Goal: Book appointment/travel/reservation

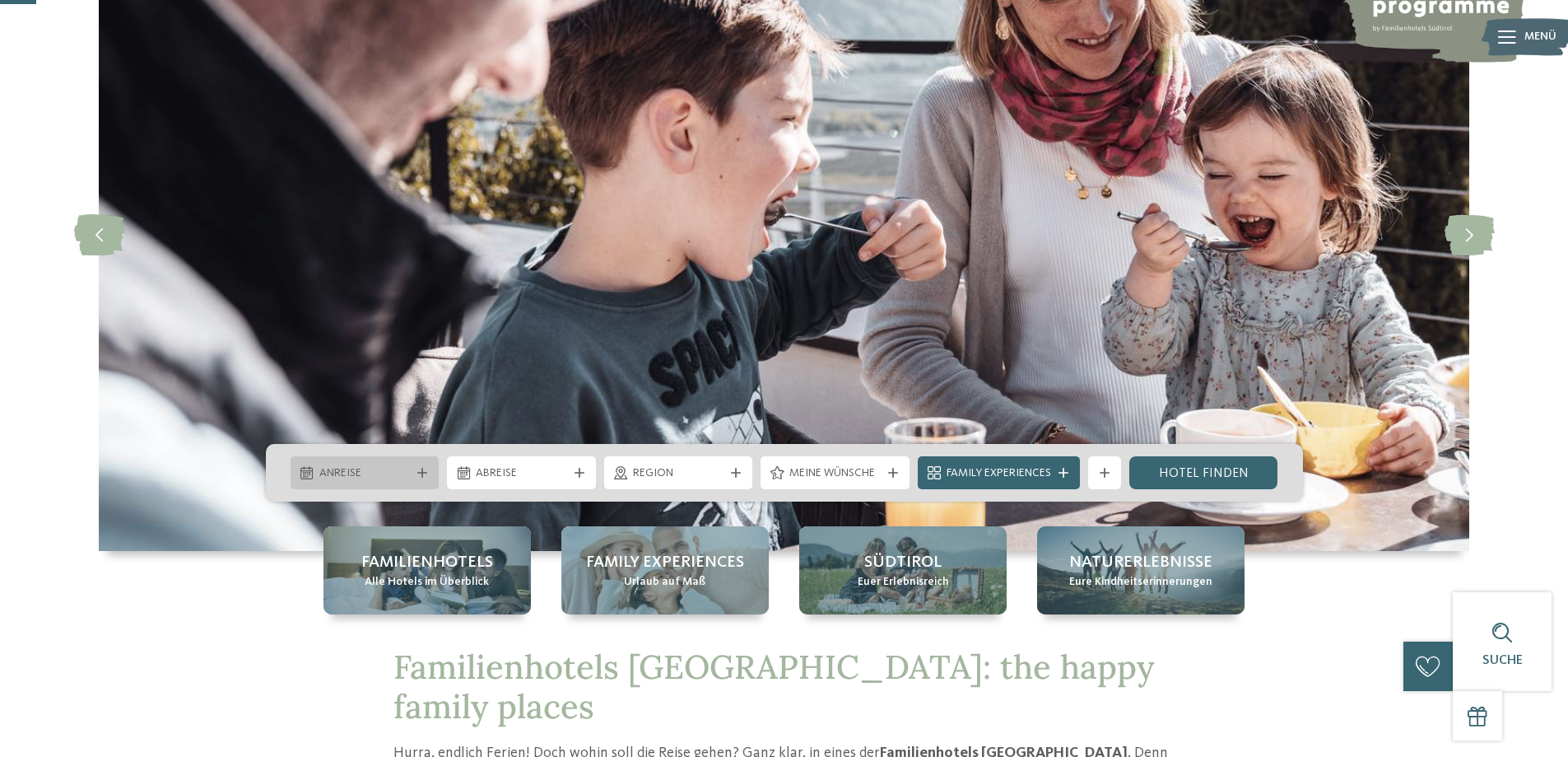
click at [418, 471] on icon at bounding box center [422, 472] width 10 height 10
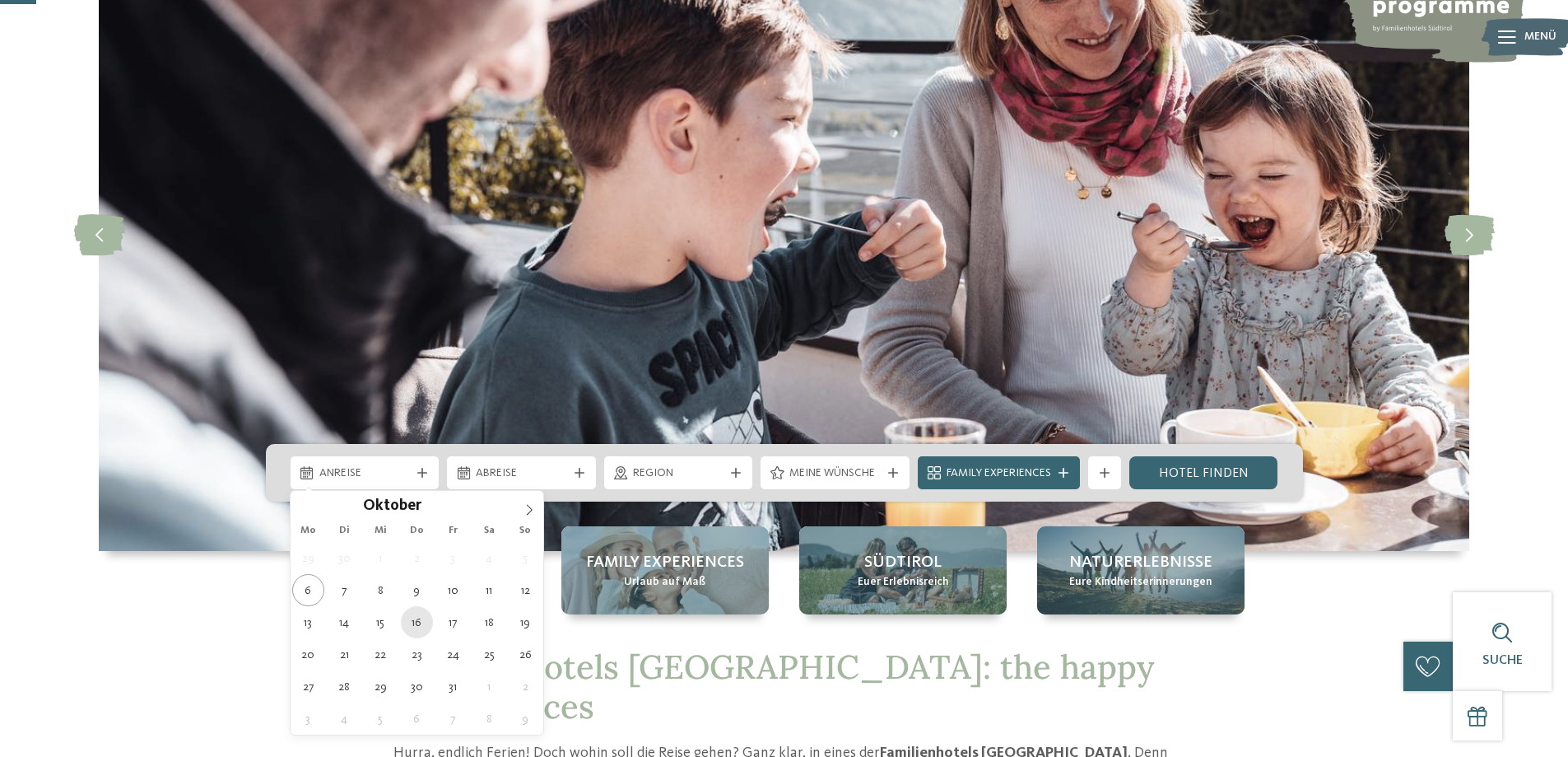
type div "[DATE]"
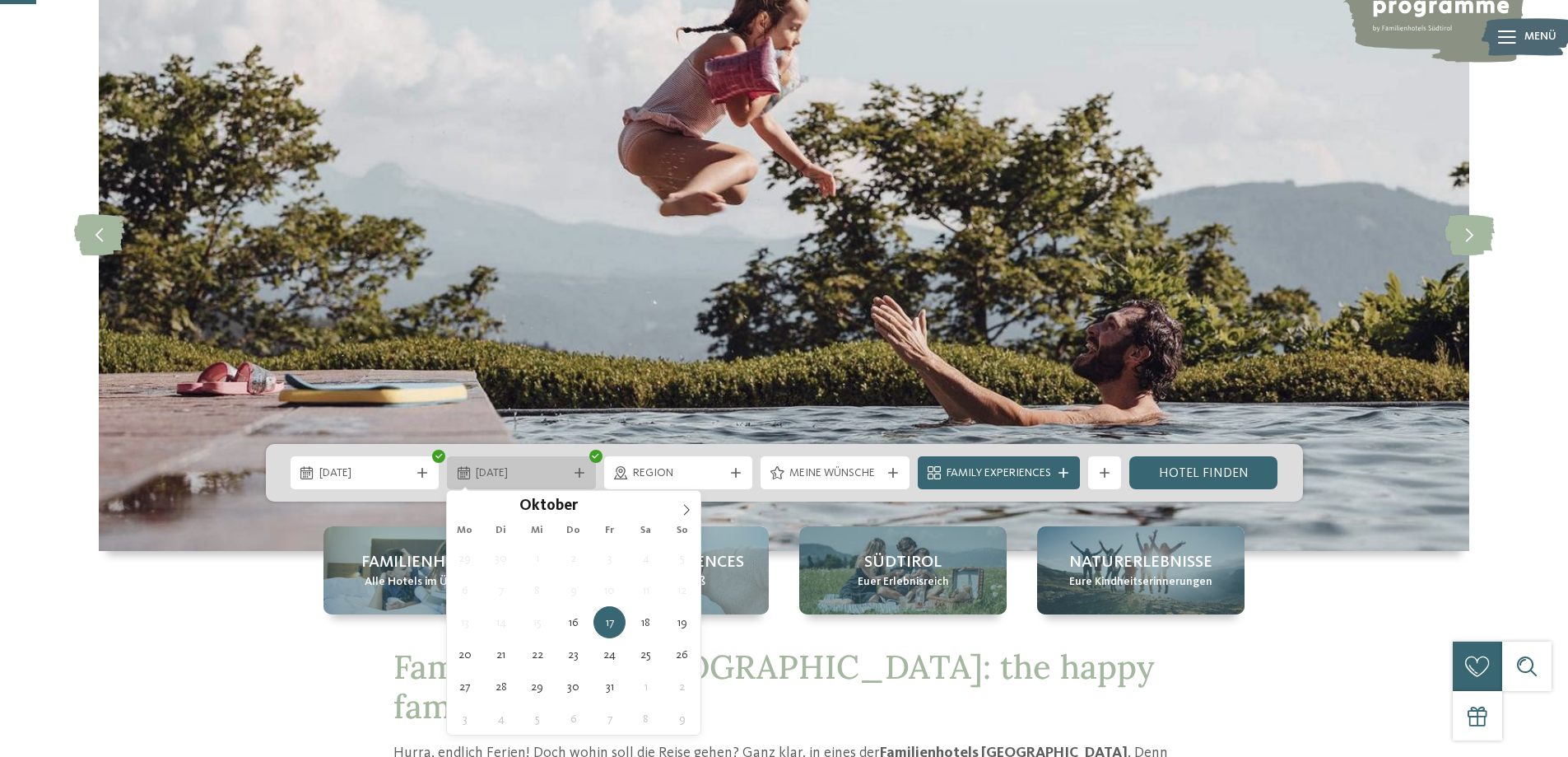
click at [579, 467] on div "[DATE]" at bounding box center [521, 472] width 149 height 33
type div "[DATE]"
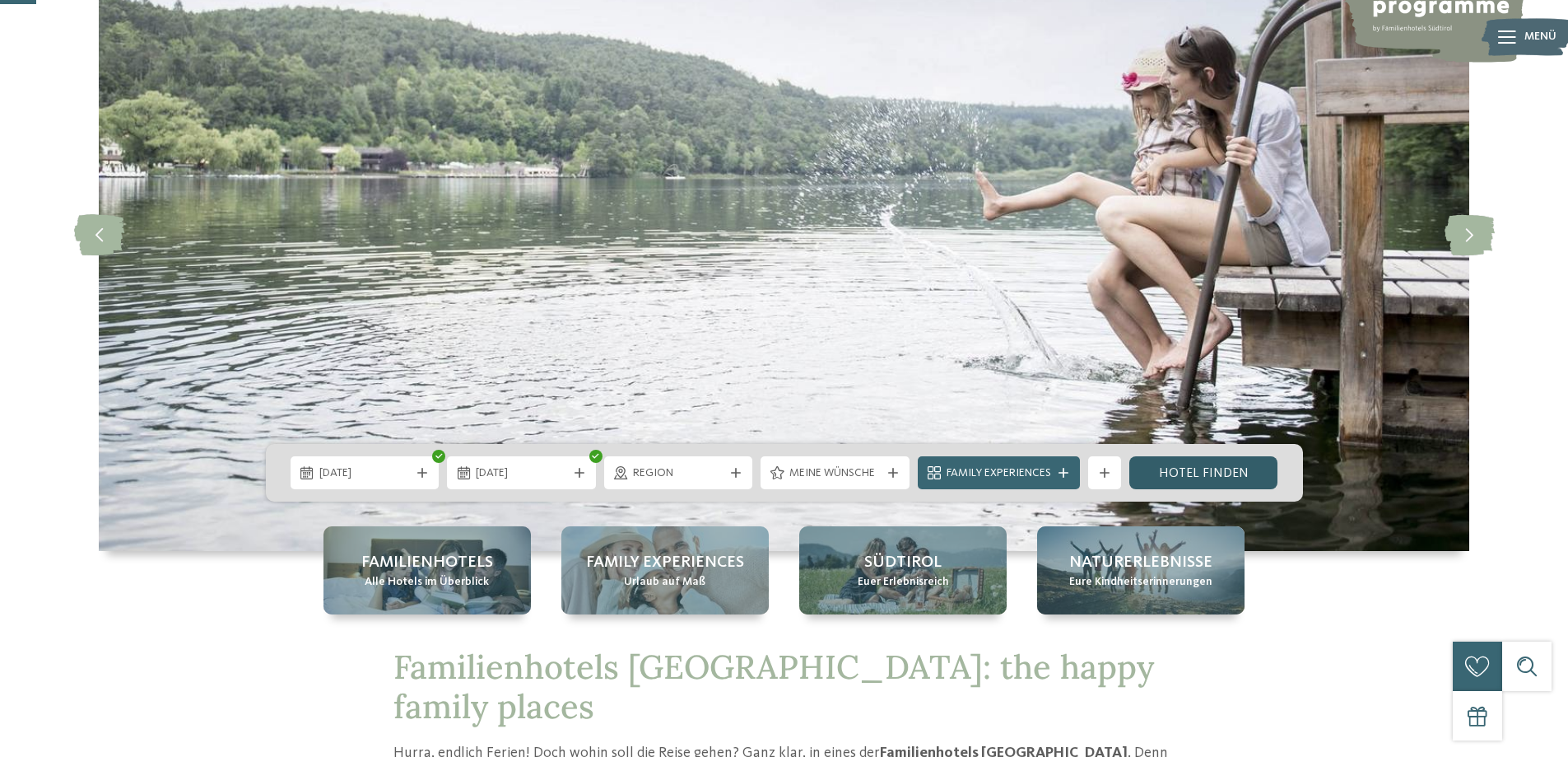
click at [1188, 474] on link "Hotel finden" at bounding box center [1203, 472] width 149 height 33
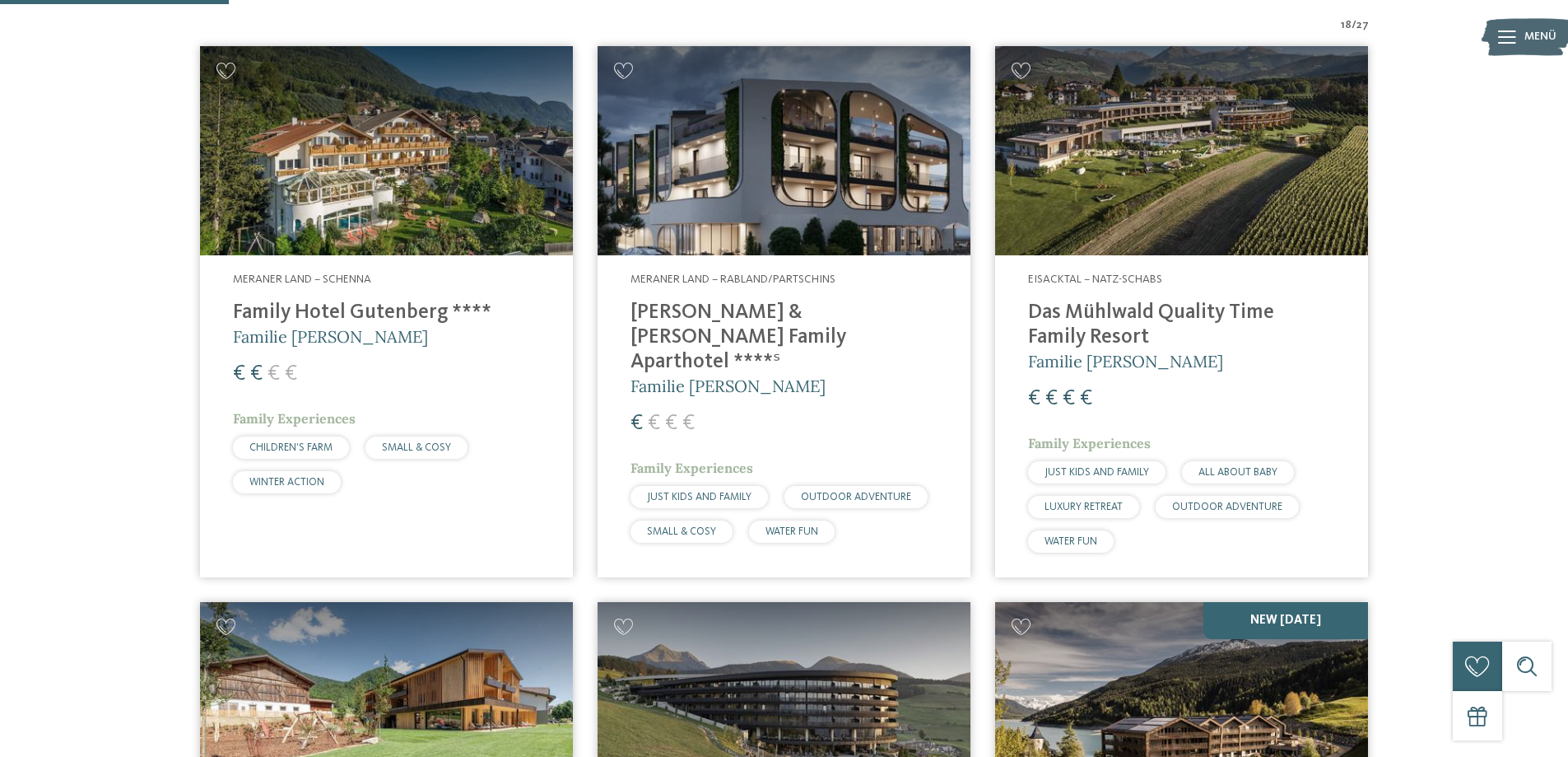
scroll to position [623, 0]
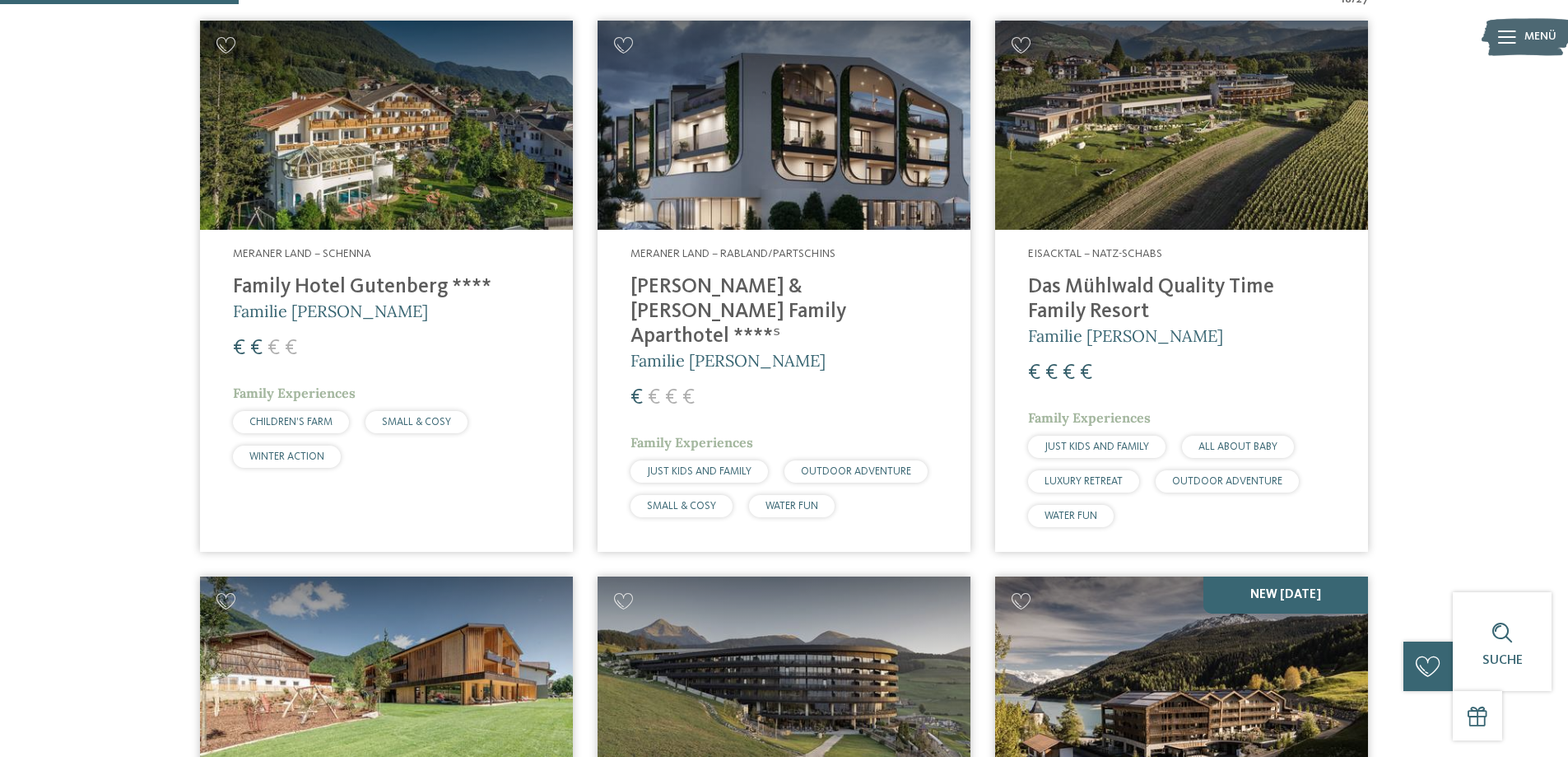
click at [1157, 163] on img at bounding box center [1181, 125] width 373 height 210
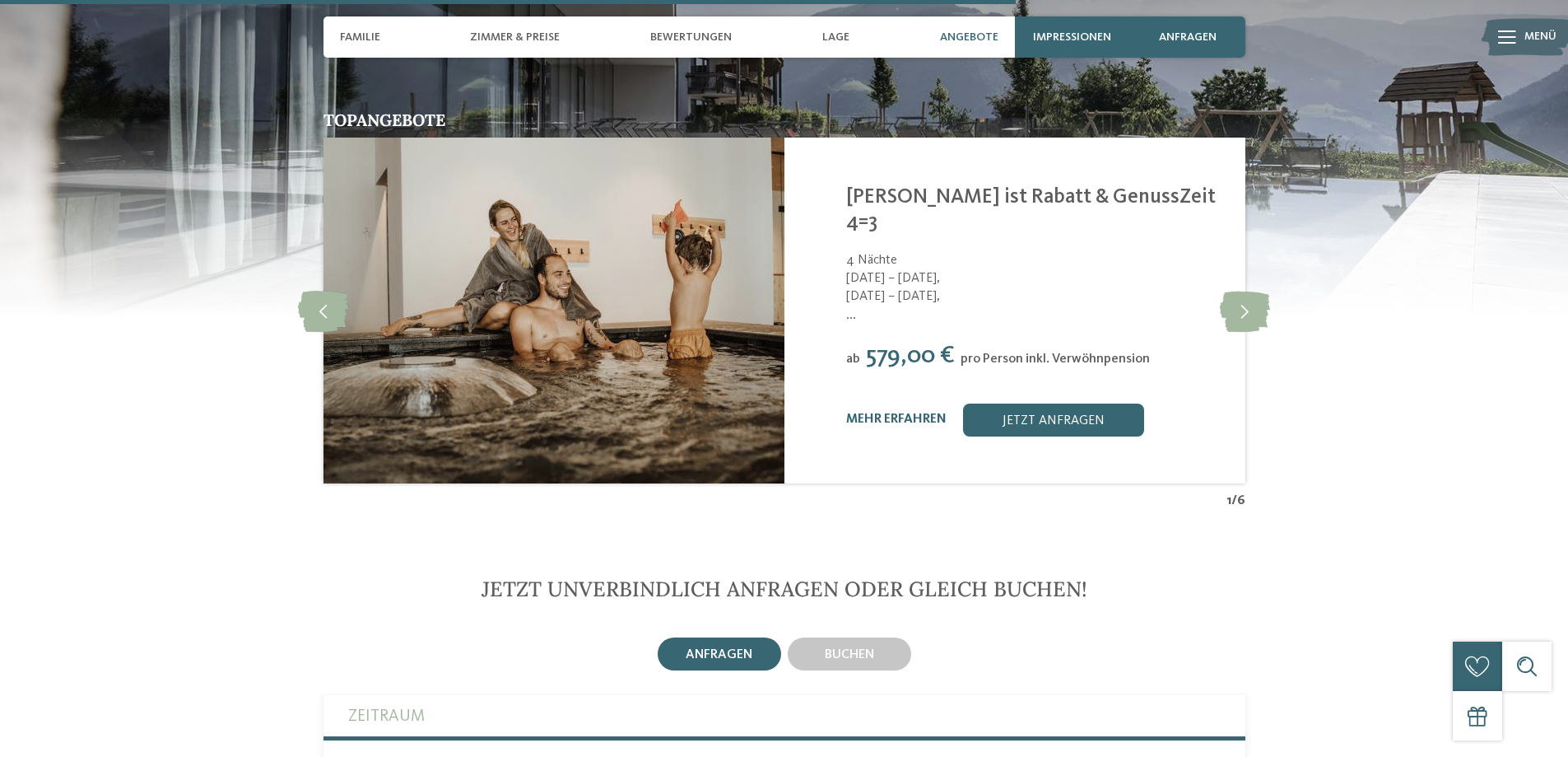
scroll to position [3788, 0]
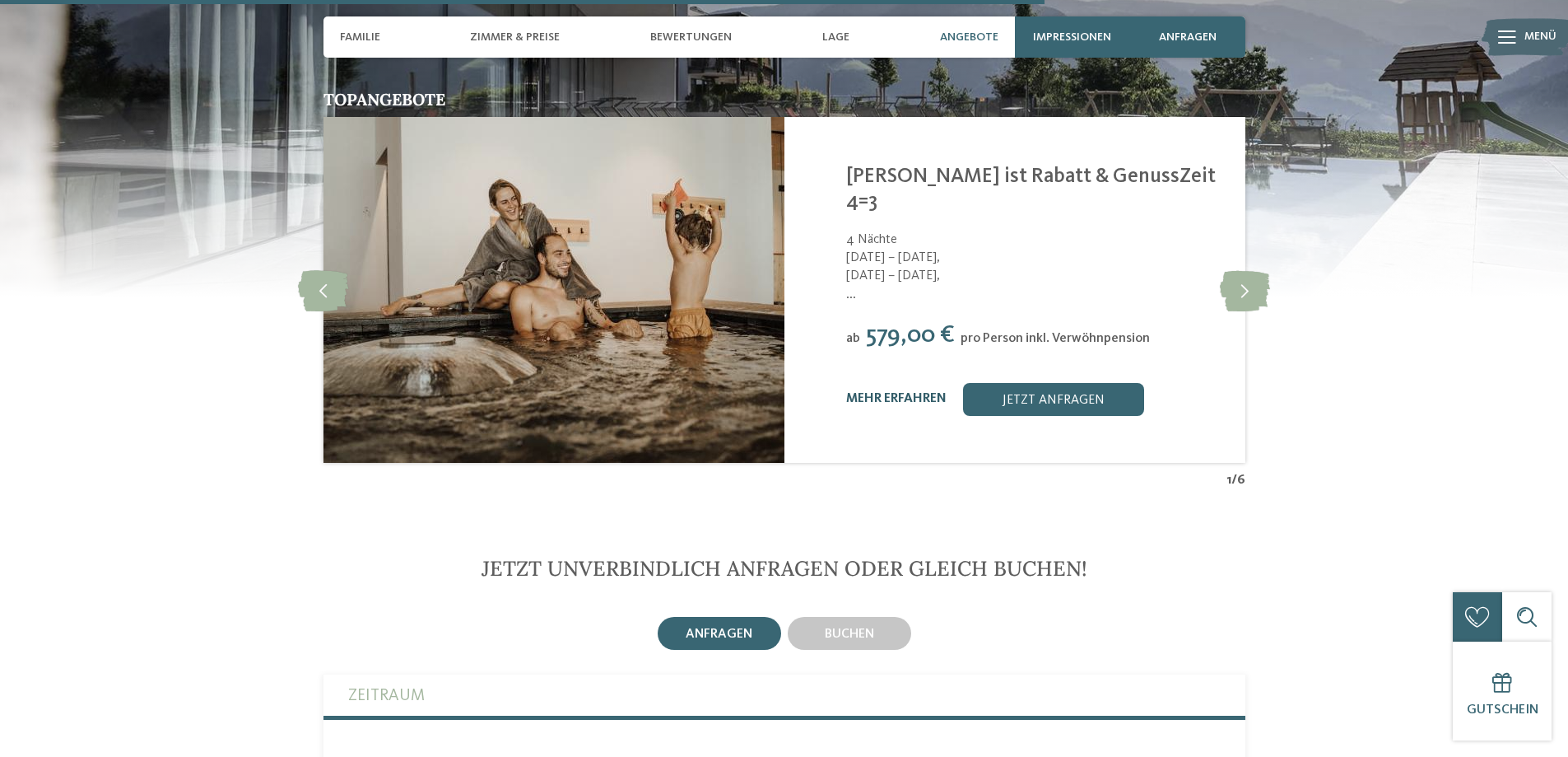
click at [894, 392] on link "mehr erfahren" at bounding box center [896, 398] width 101 height 13
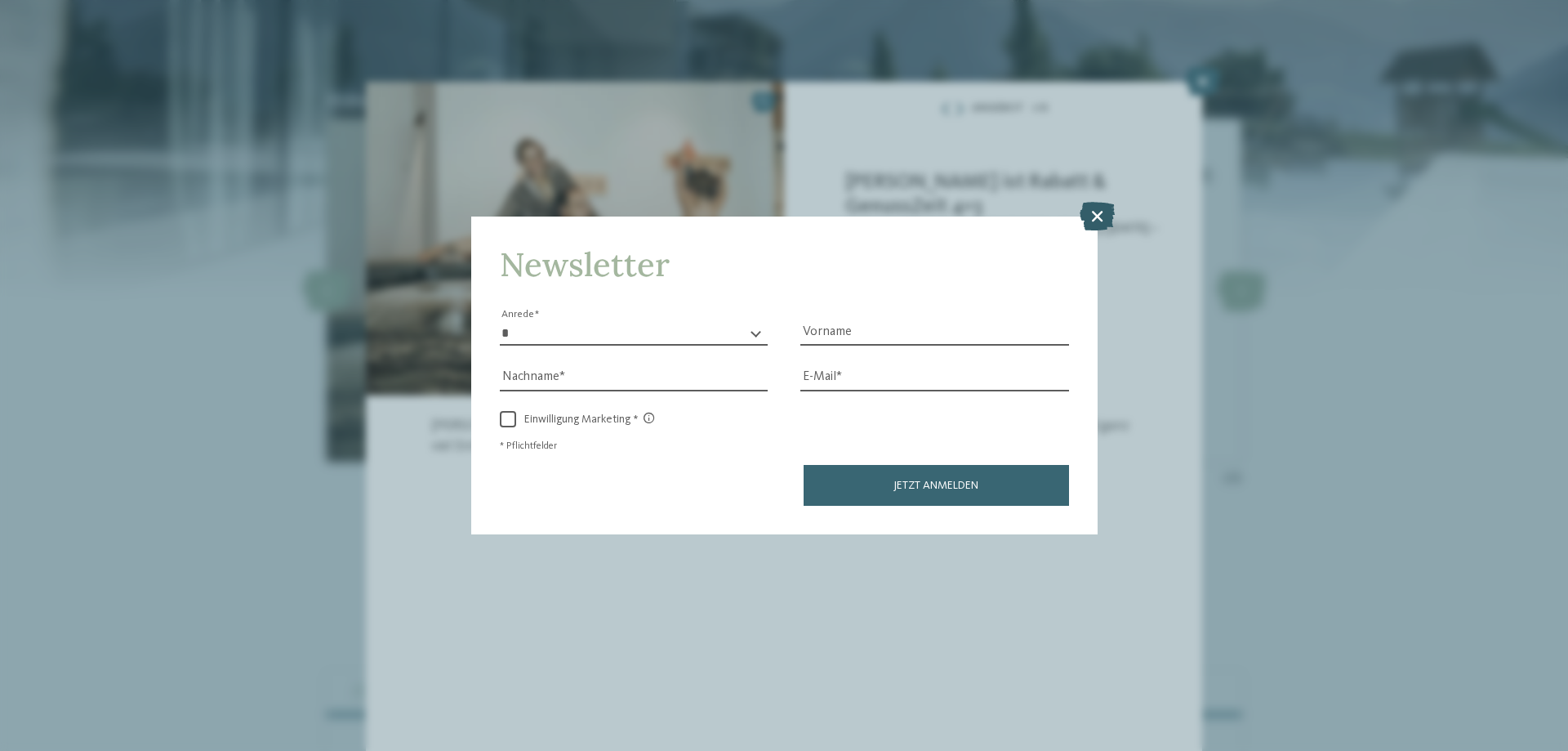
click at [1099, 203] on icon at bounding box center [1097, 216] width 35 height 29
